Goal: Navigation & Orientation: Find specific page/section

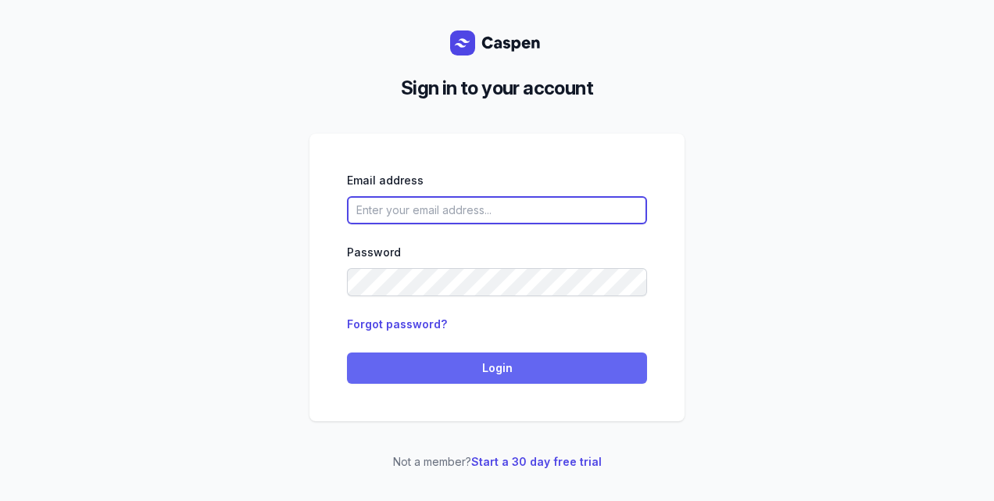
type input "[PERSON_NAME][EMAIL_ADDRESS][DOMAIN_NAME][PERSON_NAME]"
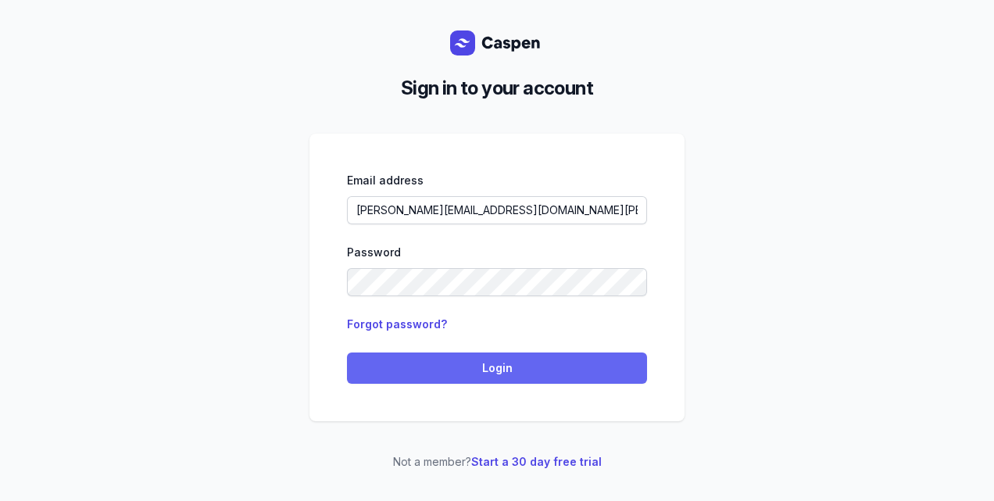
click at [428, 374] on span "Login" at bounding box center [496, 368] width 281 height 19
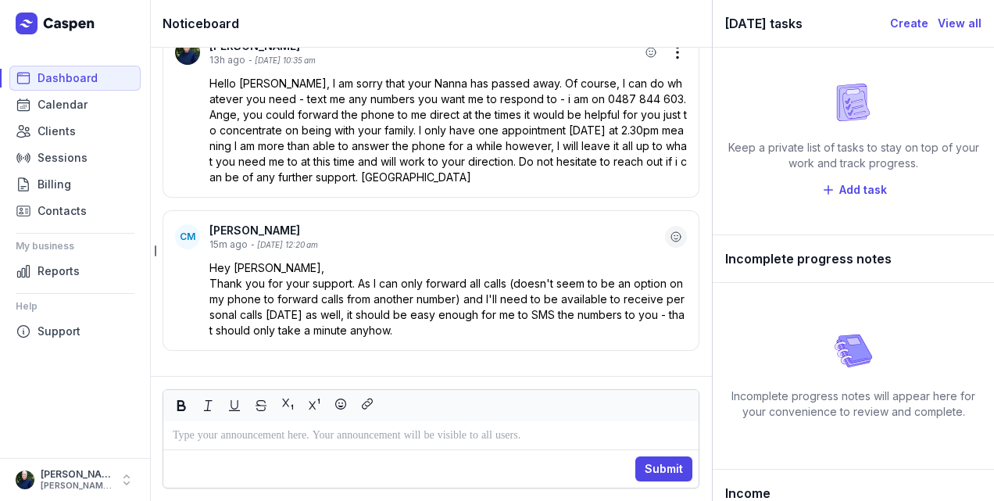
click at [670, 241] on icon "button" at bounding box center [676, 237] width 13 height 13
click at [521, 203] on div "❤️" at bounding box center [526, 208] width 23 height 25
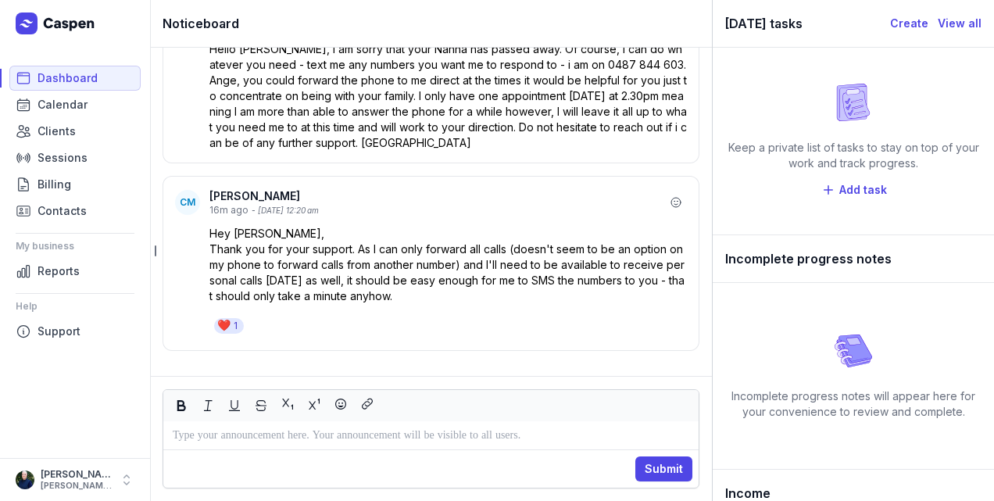
click at [243, 436] on p at bounding box center [431, 435] width 517 height 19
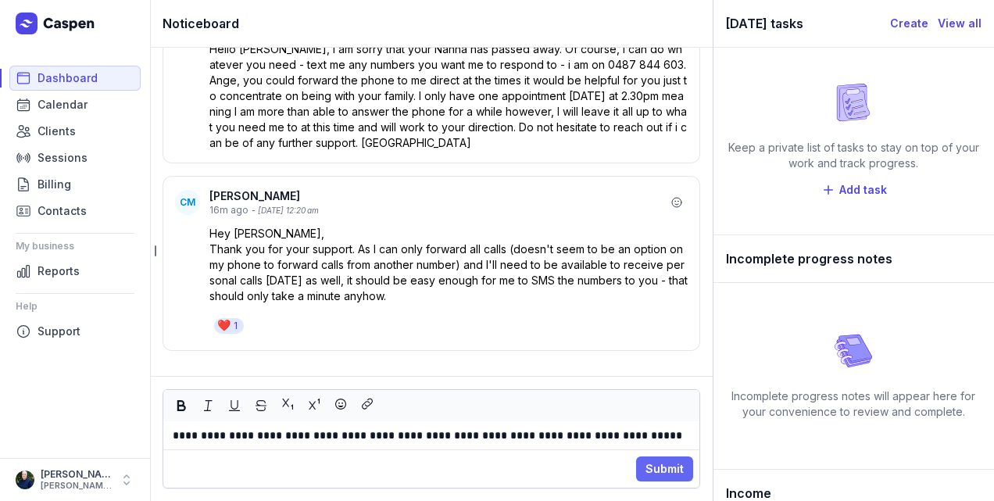
click at [679, 463] on span "Submit" at bounding box center [665, 469] width 38 height 19
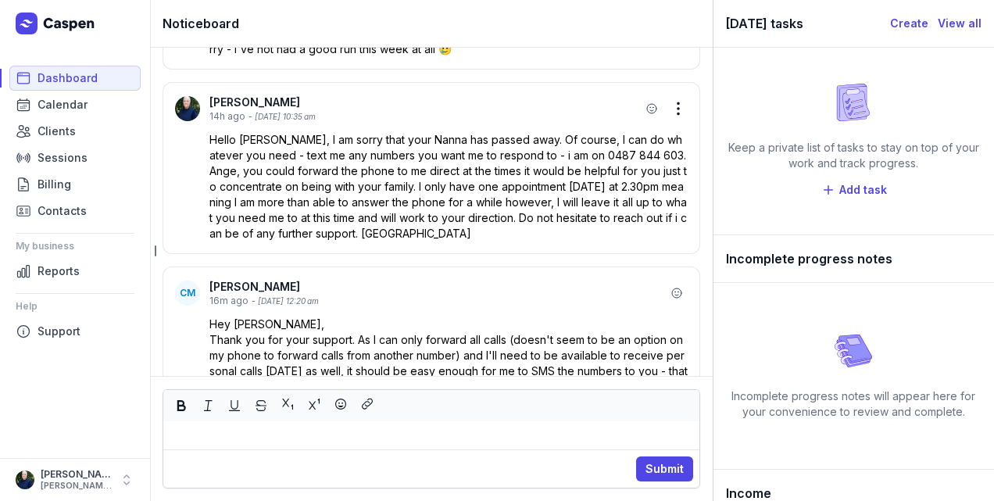
scroll to position [-208, 0]
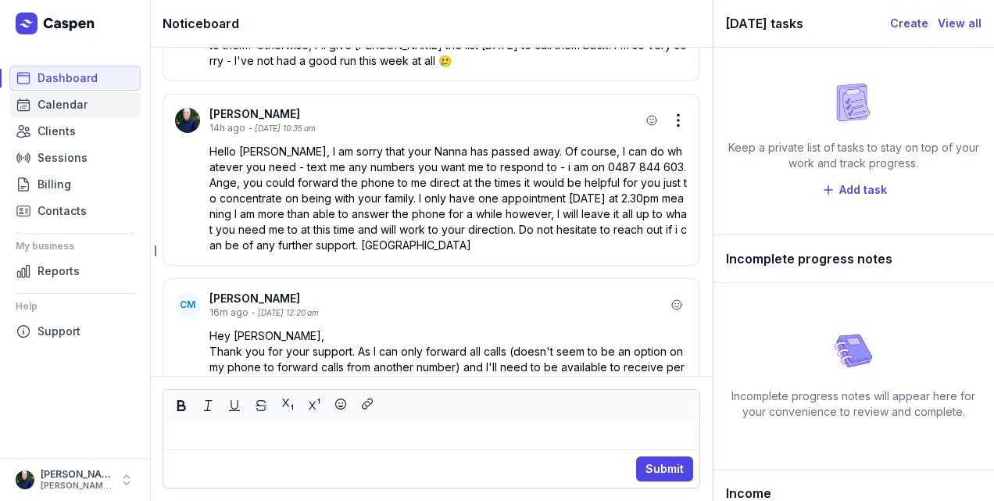
click at [53, 97] on span "Calendar" at bounding box center [63, 104] width 50 height 19
select select "week"
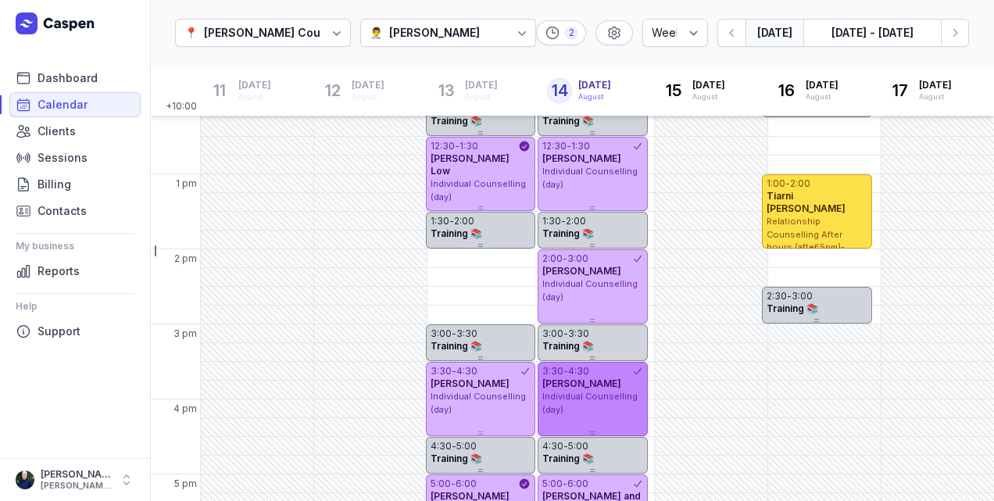
scroll to position [288, 0]
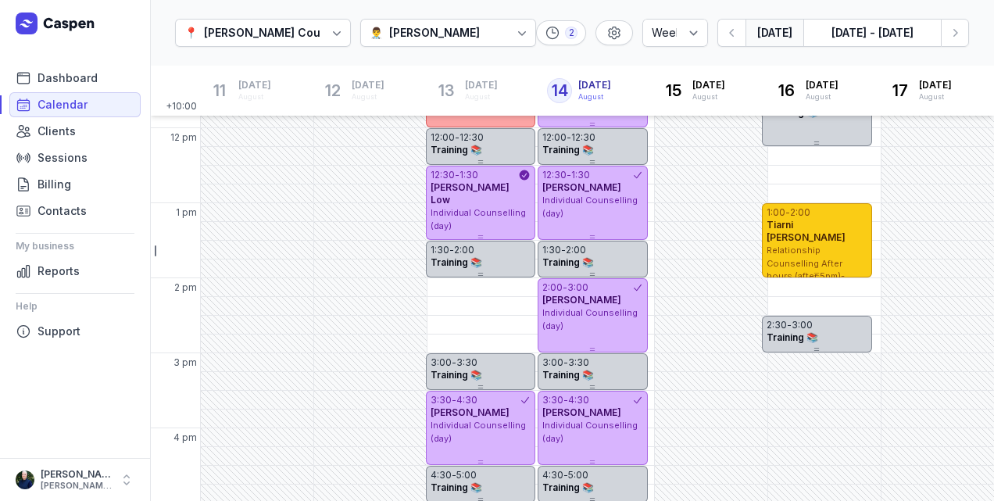
click at [835, 245] on span "Relationship Counselling After hours (after 5pm)- Zoom or Telephone" at bounding box center [809, 270] width 85 height 50
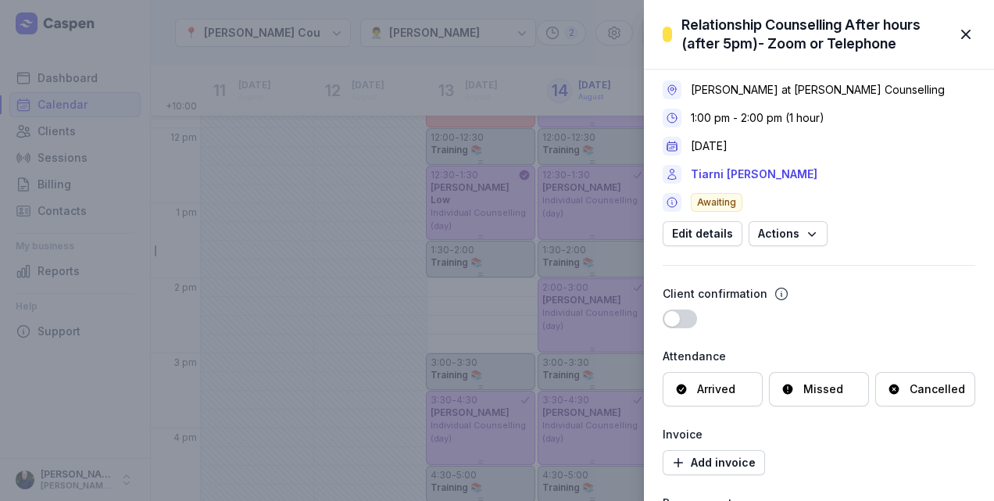
scroll to position [0, 0]
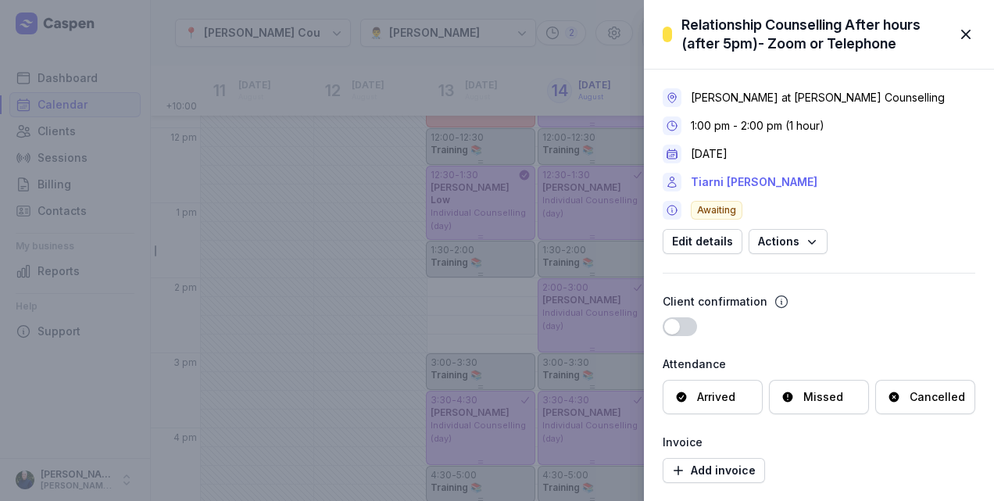
click at [752, 183] on link "Tiarni [PERSON_NAME]" at bounding box center [754, 182] width 127 height 19
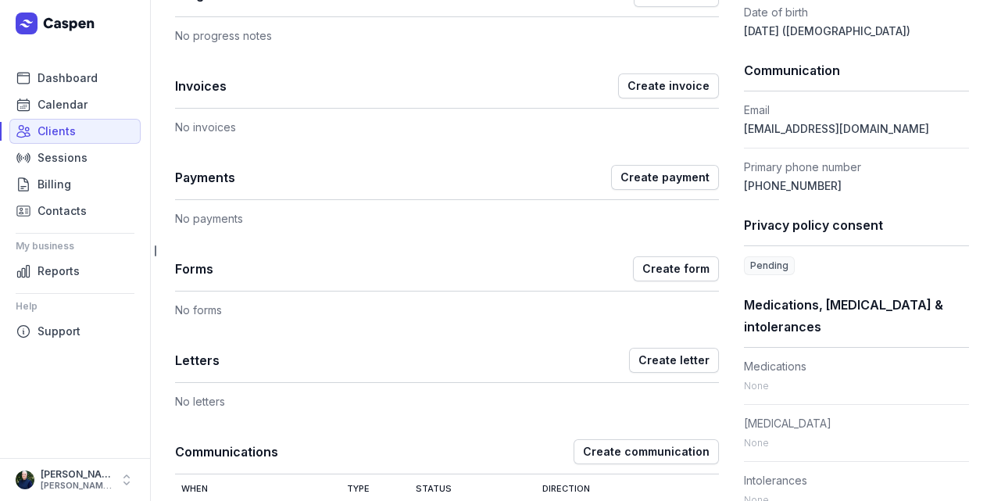
scroll to position [428, 0]
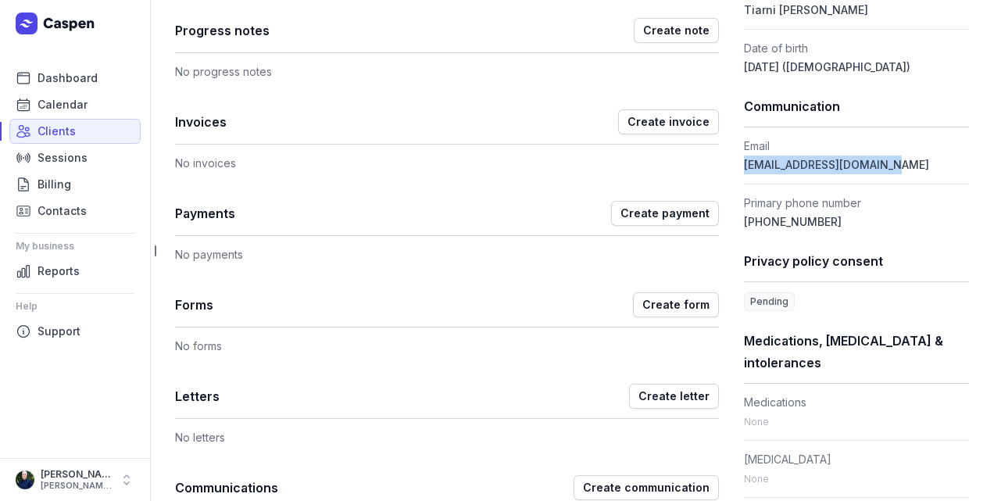
drag, startPoint x: 879, startPoint y: 165, endPoint x: 733, endPoint y: 172, distance: 145.6
click at [733, 172] on div "Notes Edit No notes. Appointments Create appointment When Where Service Practit…" at bounding box center [572, 169] width 794 height 966
drag, startPoint x: 733, startPoint y: 172, endPoint x: 740, endPoint y: 167, distance: 8.3
copy span "[EMAIL_ADDRESS][DOMAIN_NAME]"
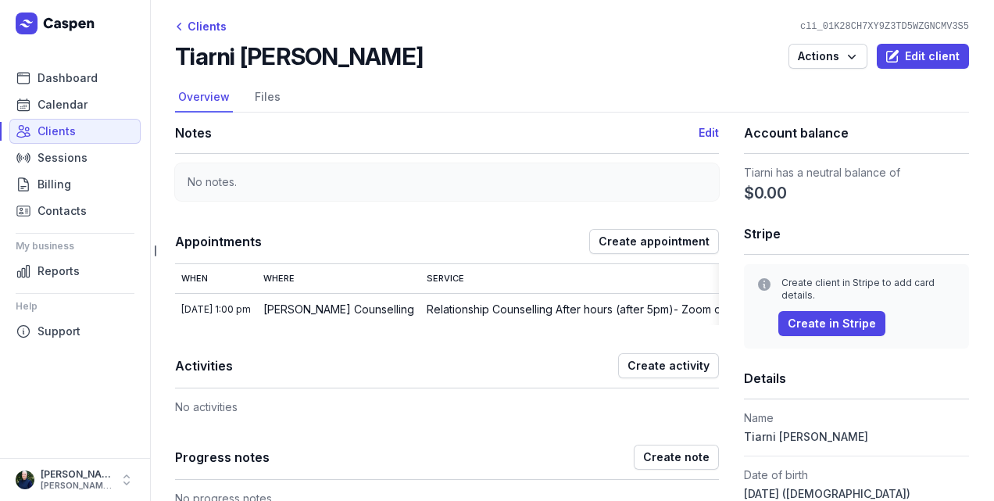
scroll to position [0, 0]
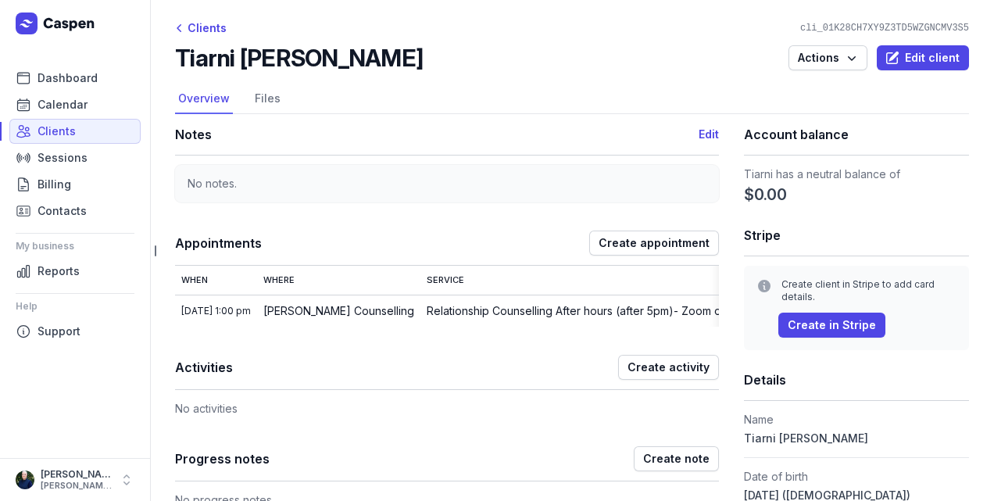
drag, startPoint x: 52, startPoint y: 83, endPoint x: 63, endPoint y: 39, distance: 45.3
click at [63, 39] on div "Dashboard Calendar Clients Sessions Billing Contacts My business Reports Help S…" at bounding box center [75, 229] width 150 height 458
click at [45, 102] on span "Calendar" at bounding box center [63, 104] width 50 height 19
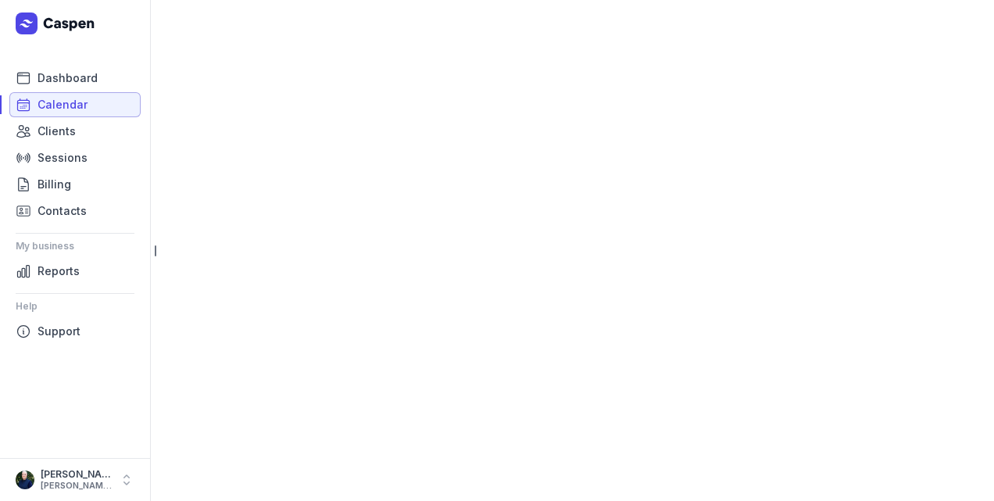
select select "week"
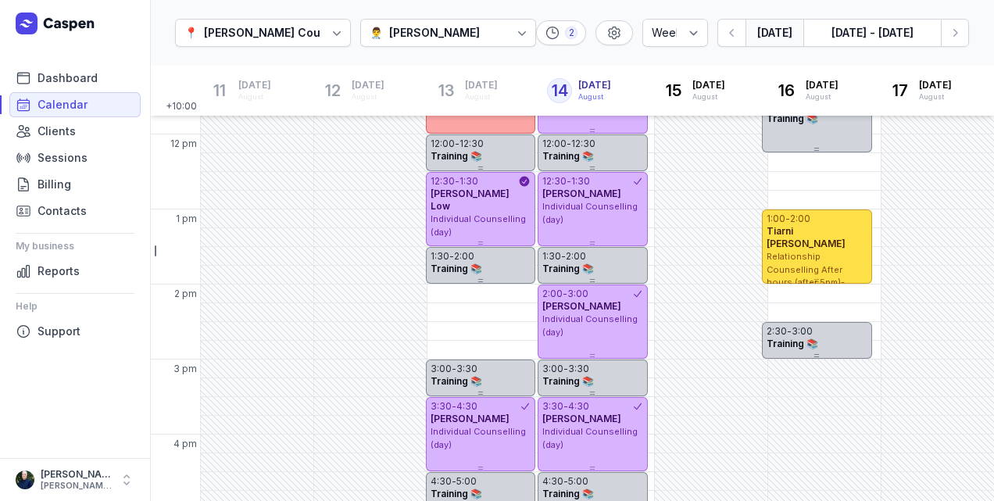
scroll to position [254, 0]
